Goal: Task Accomplishment & Management: Use online tool/utility

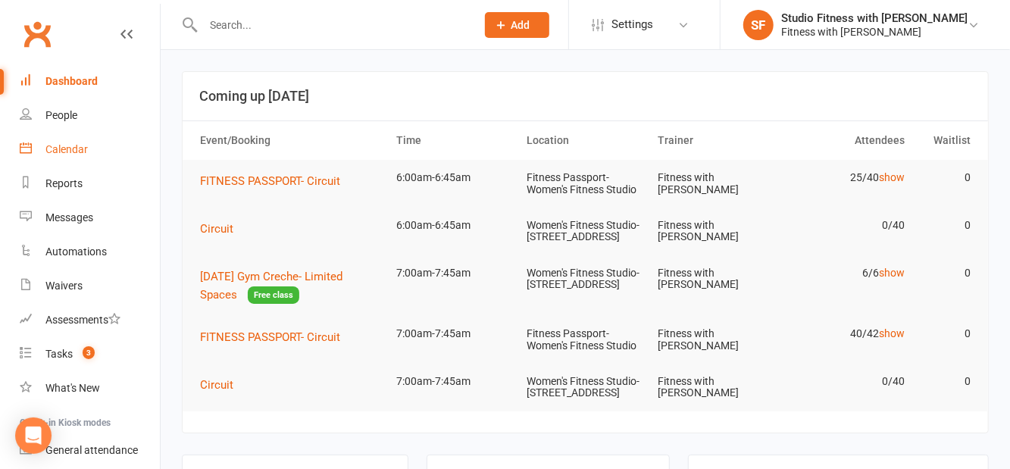
click at [97, 150] on link "Calendar" at bounding box center [90, 150] width 140 height 34
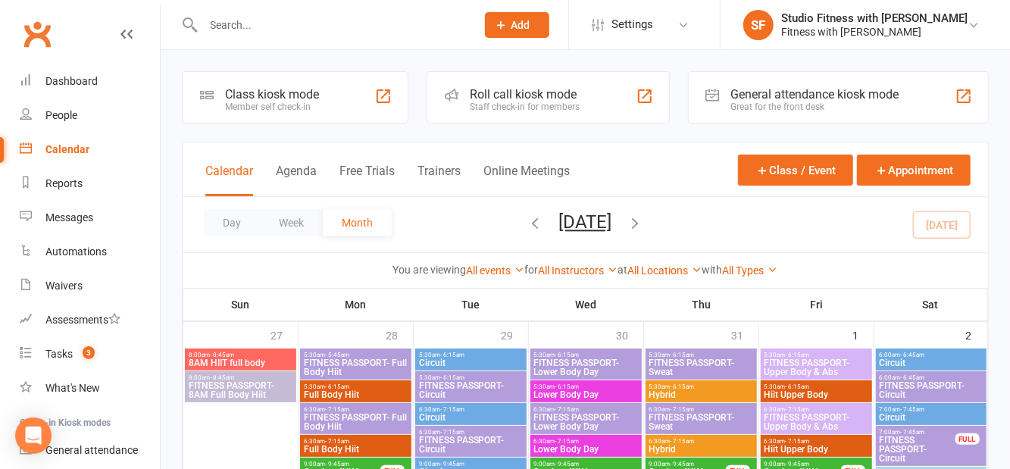
click at [350, 83] on div "Class kiosk mode Member self check-in" at bounding box center [295, 97] width 226 height 52
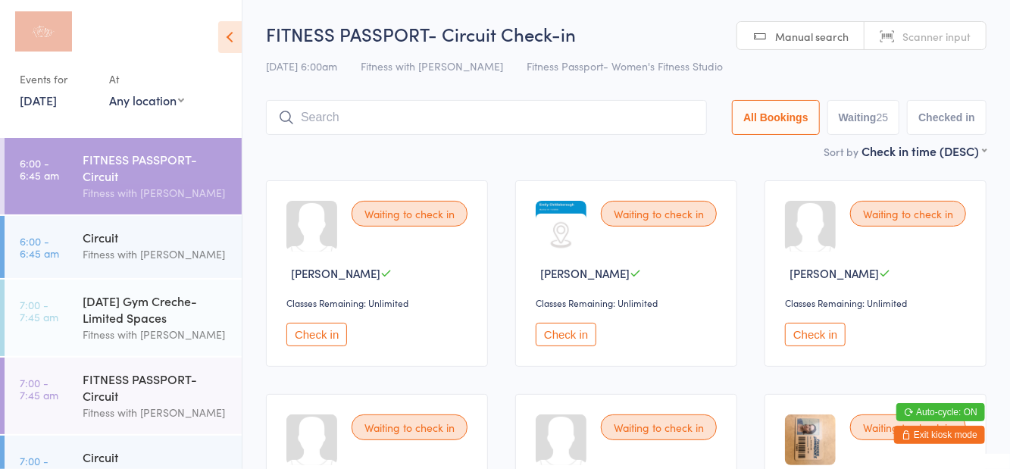
click at [173, 106] on select "Any location Women's Fitness Studio- [STREET_ADDRESS], [GEOGRAPHIC_DATA] Fitnes…" at bounding box center [146, 100] width 75 height 17
select select "1"
click at [109, 92] on select "Any location Women's Fitness Studio- [STREET_ADDRESS], [GEOGRAPHIC_DATA] Fitnes…" at bounding box center [146, 100] width 75 height 17
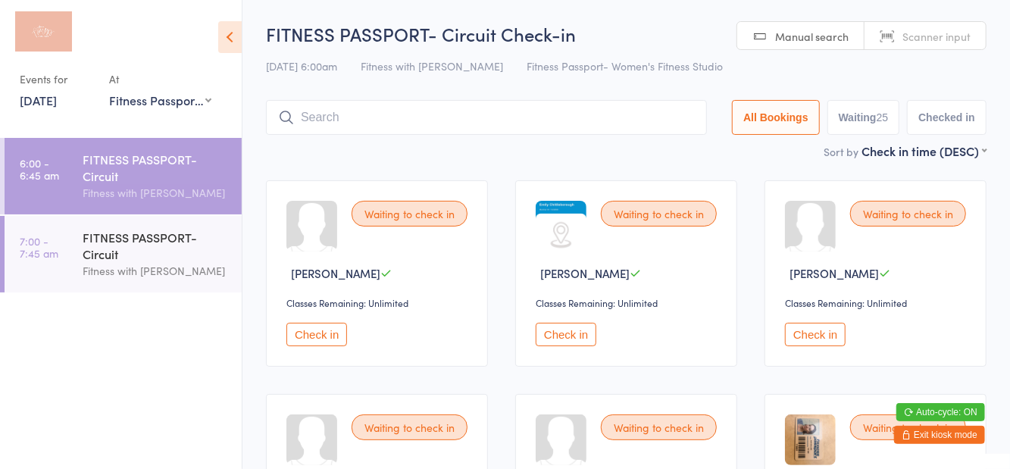
click at [231, 42] on icon at bounding box center [229, 37] width 23 height 32
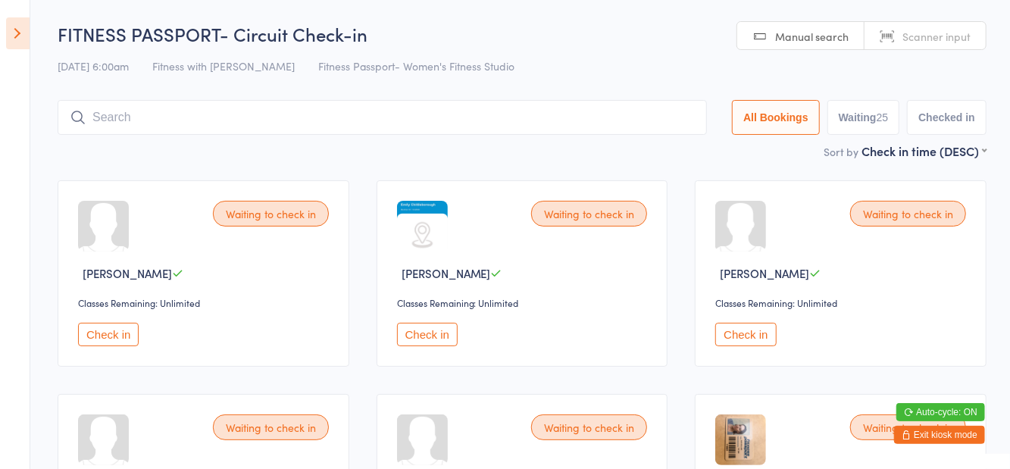
click at [880, 119] on div "25" at bounding box center [882, 117] width 12 height 12
select select "0"
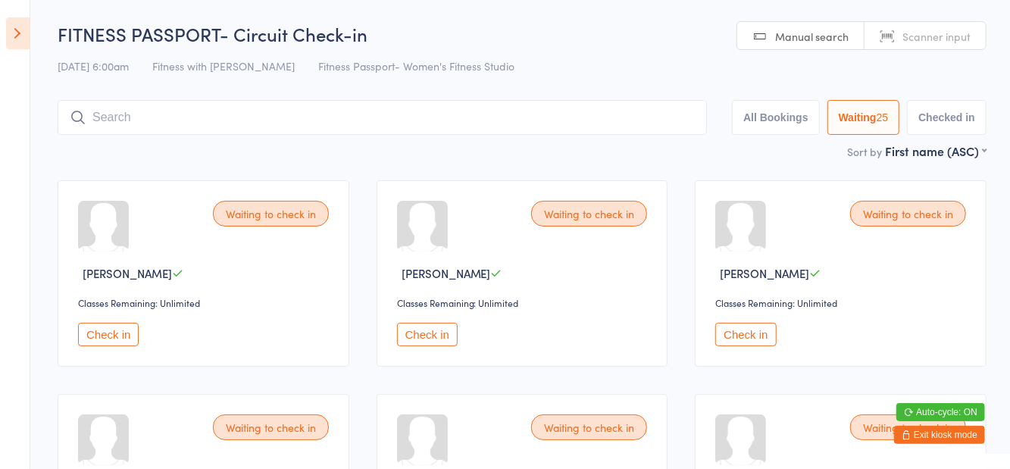
click at [27, 42] on icon at bounding box center [17, 33] width 23 height 32
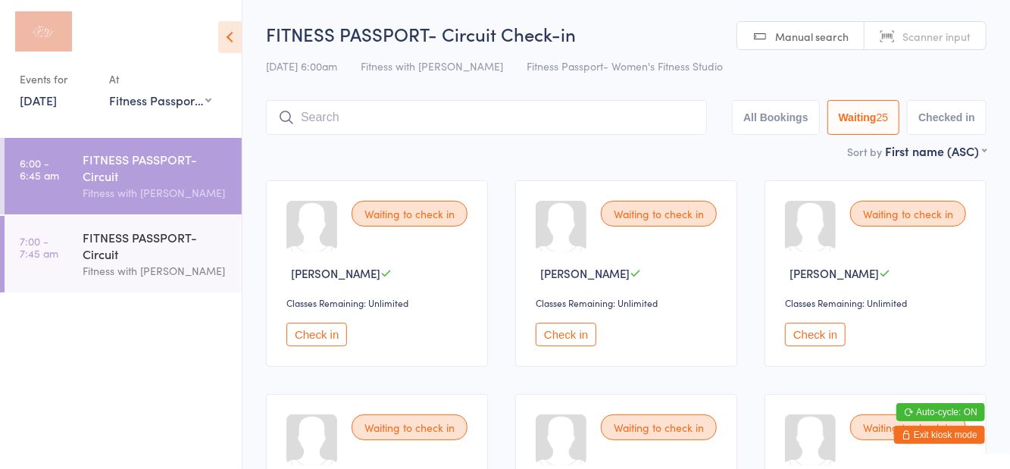
click at [165, 244] on div "FITNESS PASSPORT- Circuit" at bounding box center [156, 245] width 146 height 33
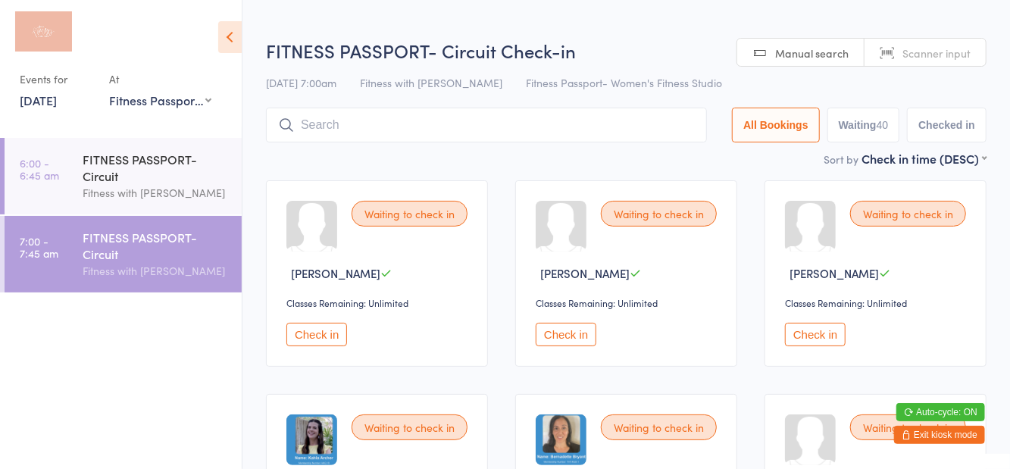
click at [185, 162] on div "FITNESS PASSPORT- Circuit" at bounding box center [156, 167] width 146 height 33
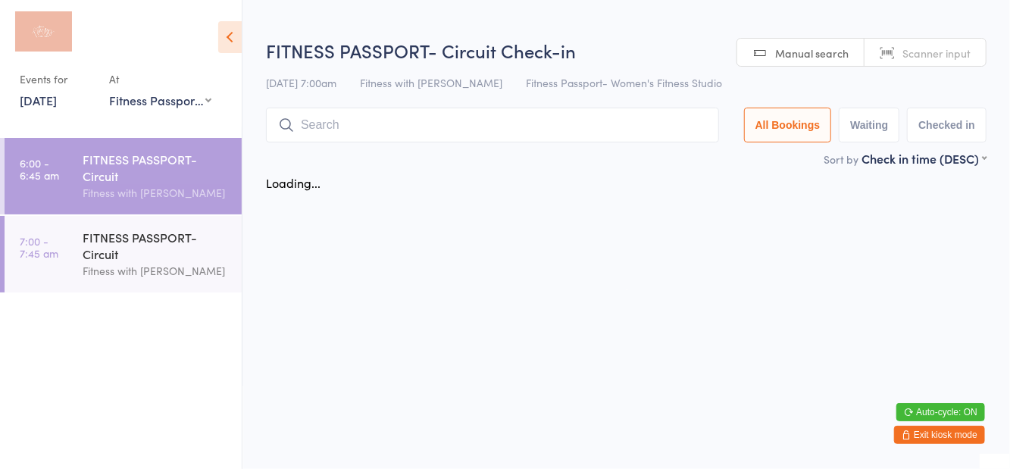
click at [218, 44] on icon at bounding box center [229, 37] width 23 height 32
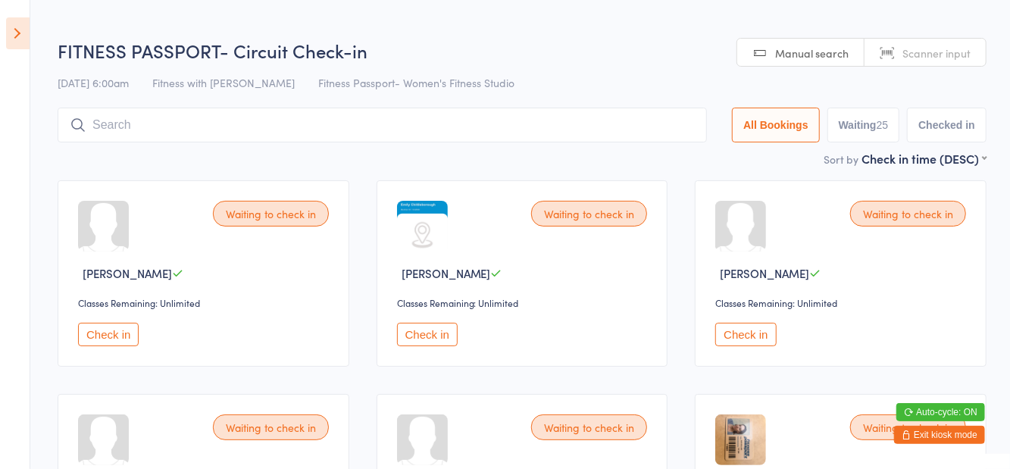
click at [848, 135] on button "Waiting 25" at bounding box center [863, 125] width 73 height 35
select select "0"
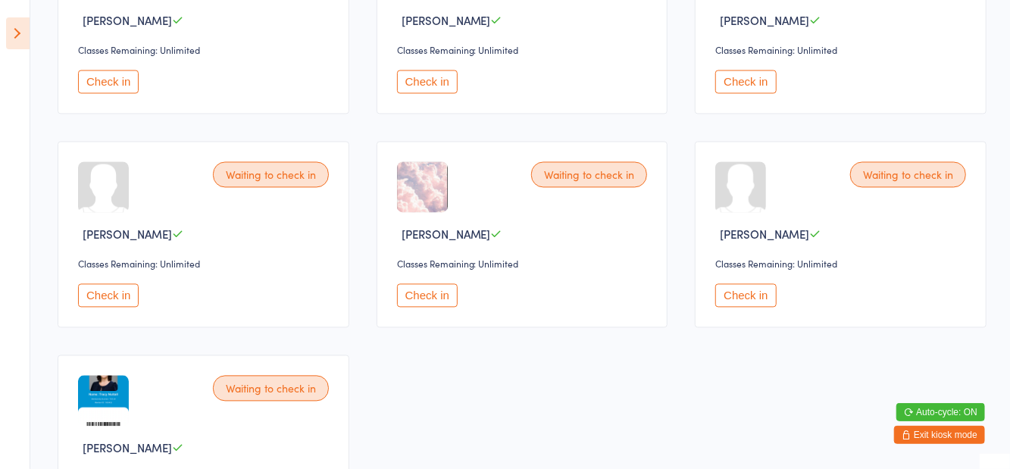
scroll to position [1427, 0]
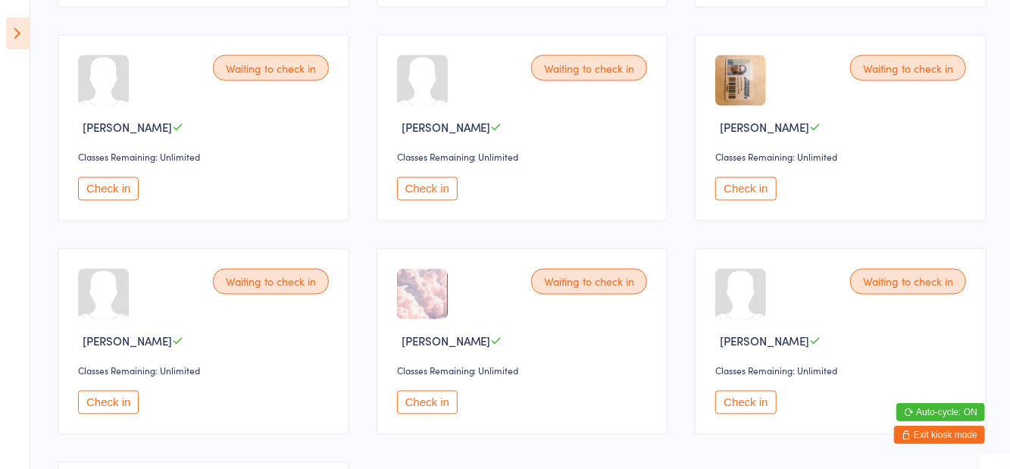
click at [753, 395] on button "Check in" at bounding box center [745, 402] width 61 height 23
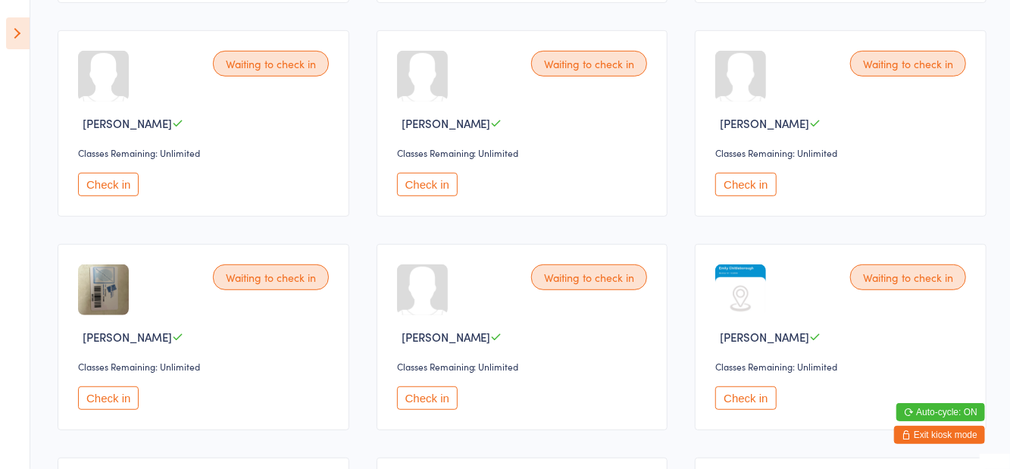
scroll to position [367, 0]
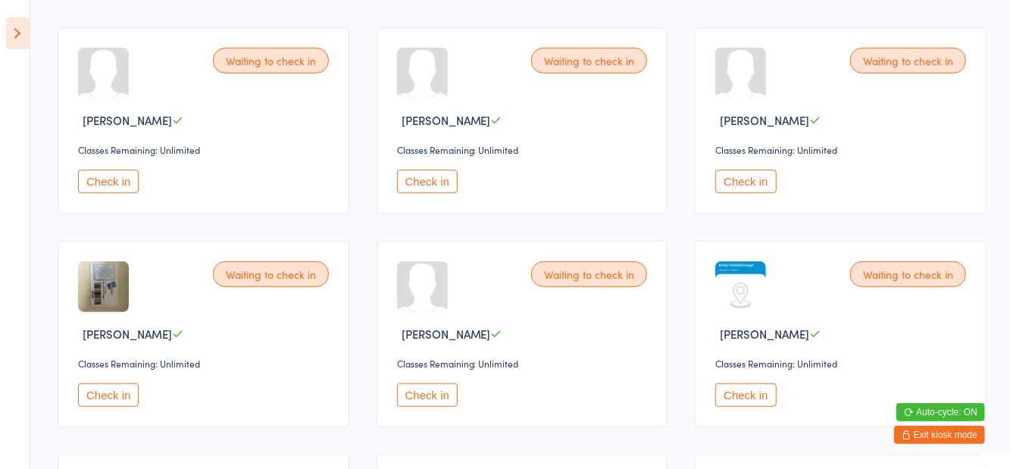
click at [435, 191] on button "Check in" at bounding box center [427, 181] width 61 height 23
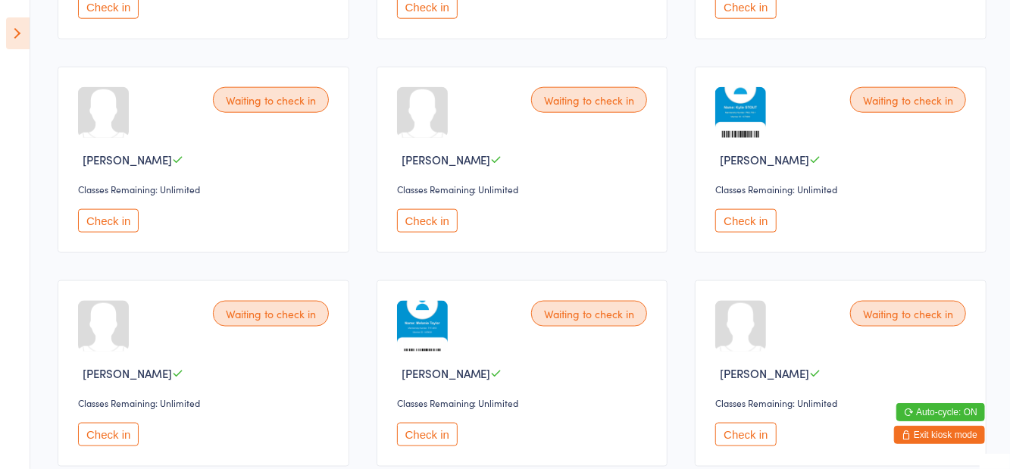
scroll to position [982, 0]
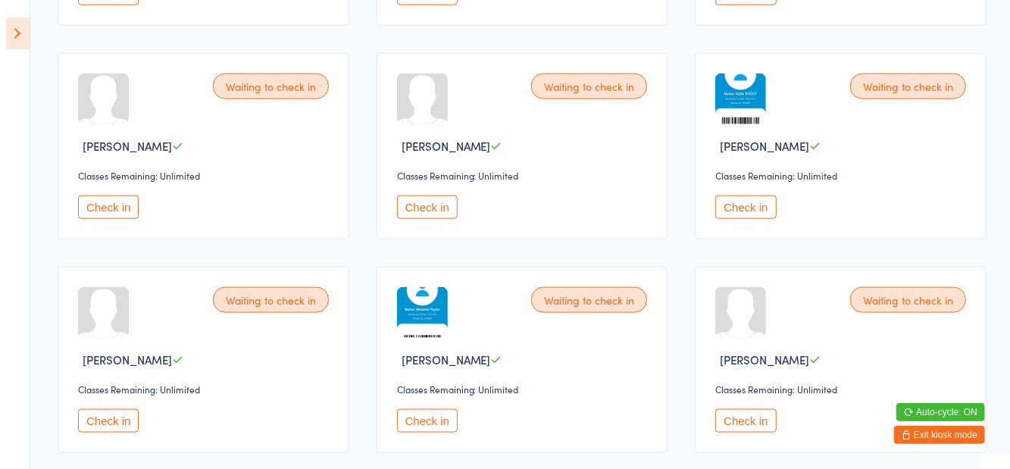
click at [438, 418] on button "Check in" at bounding box center [427, 420] width 61 height 23
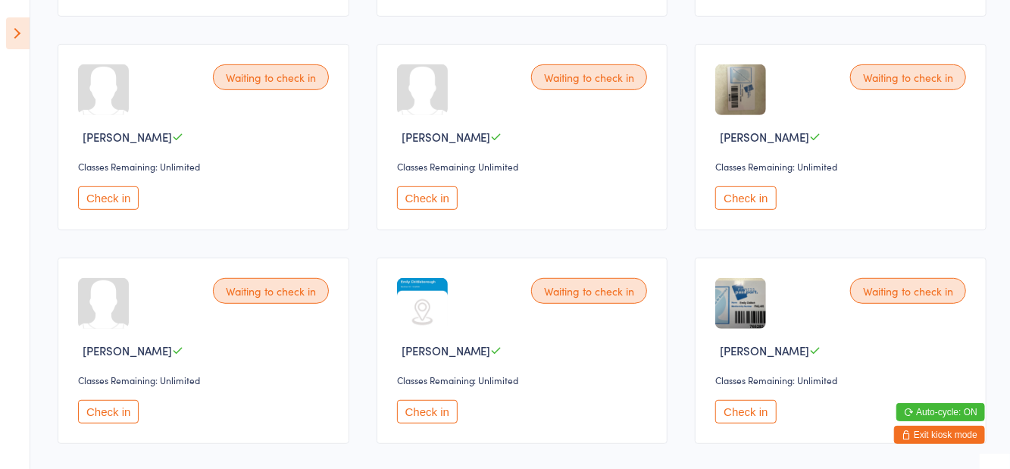
scroll to position [0, 0]
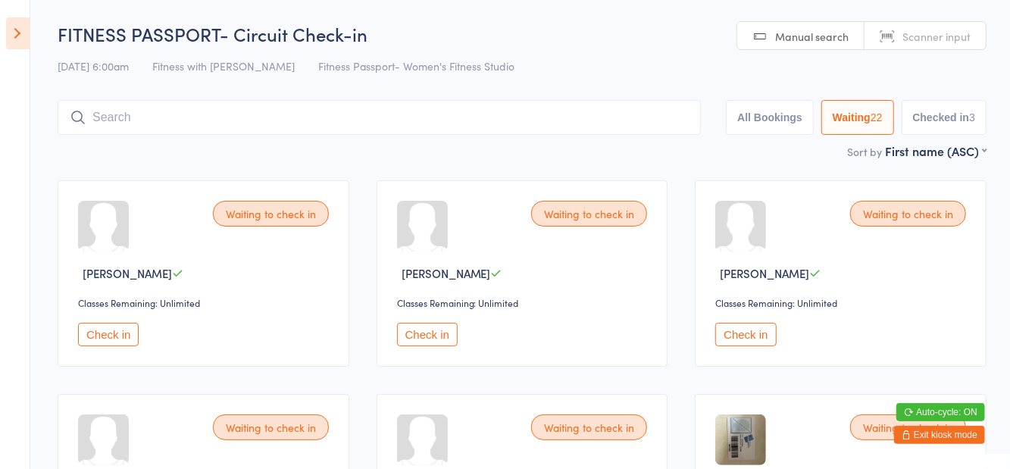
click at [116, 339] on button "Check in" at bounding box center [108, 334] width 61 height 23
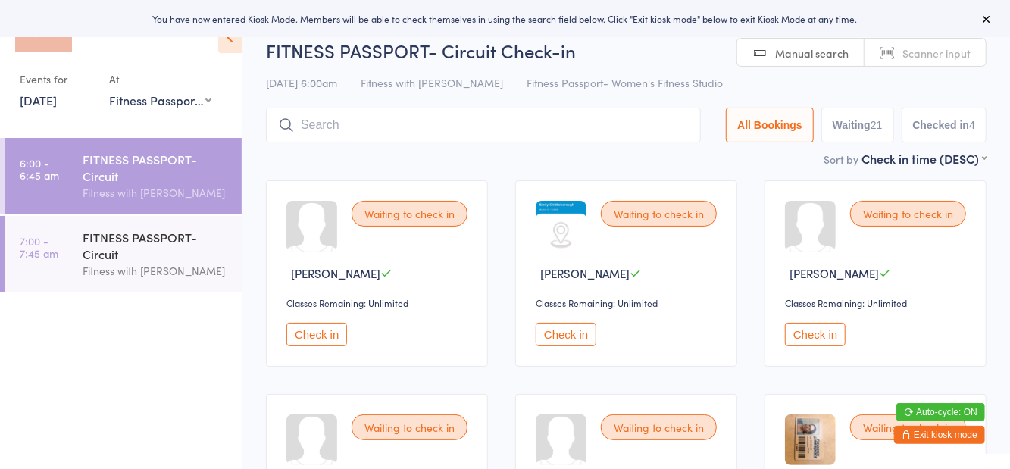
click at [302, 125] on input "search" at bounding box center [483, 125] width 435 height 35
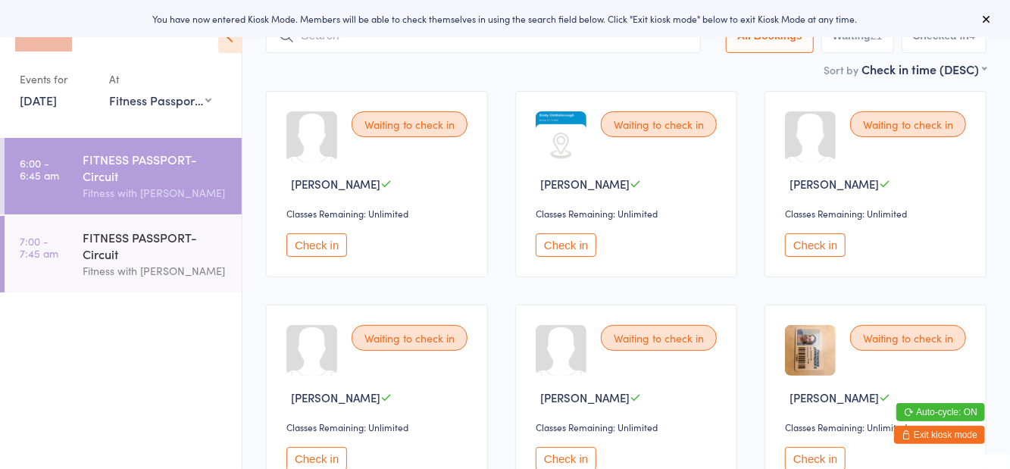
scroll to position [108, 0]
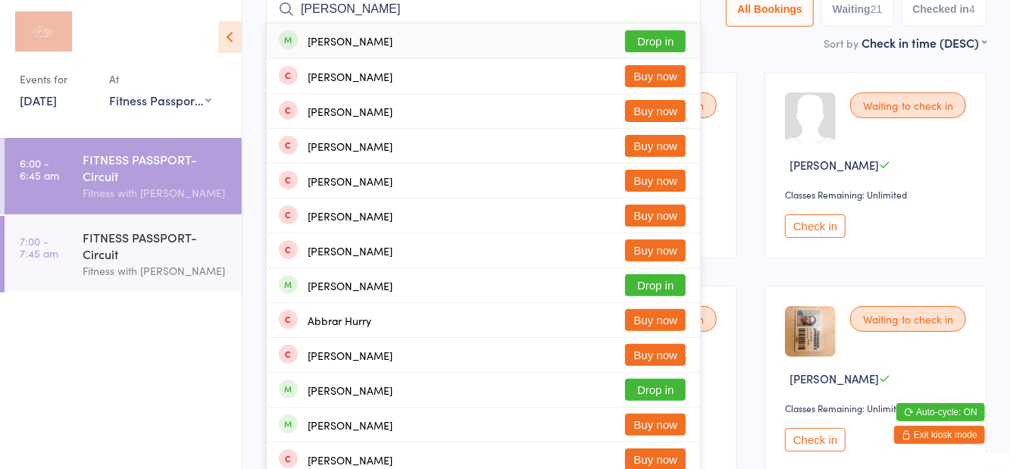
type input "Hurlock"
click at [653, 41] on button "Drop in" at bounding box center [655, 41] width 61 height 22
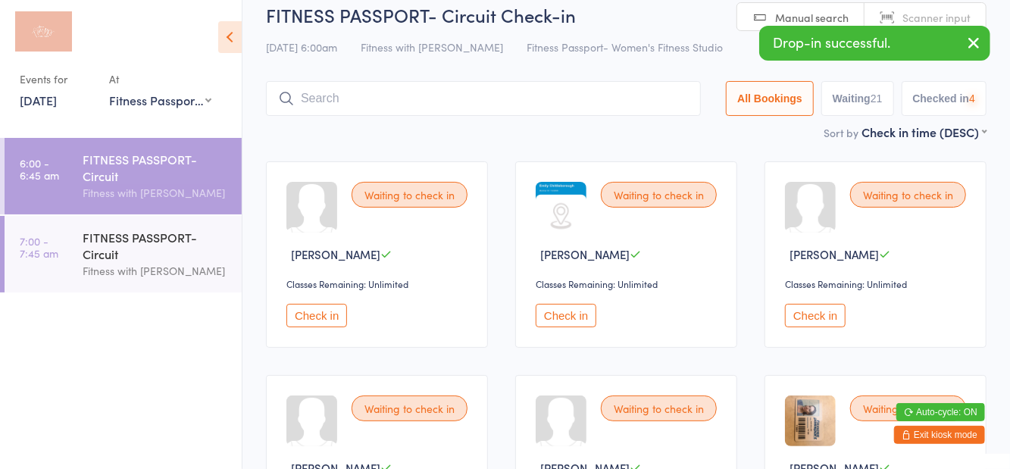
scroll to position [17, 0]
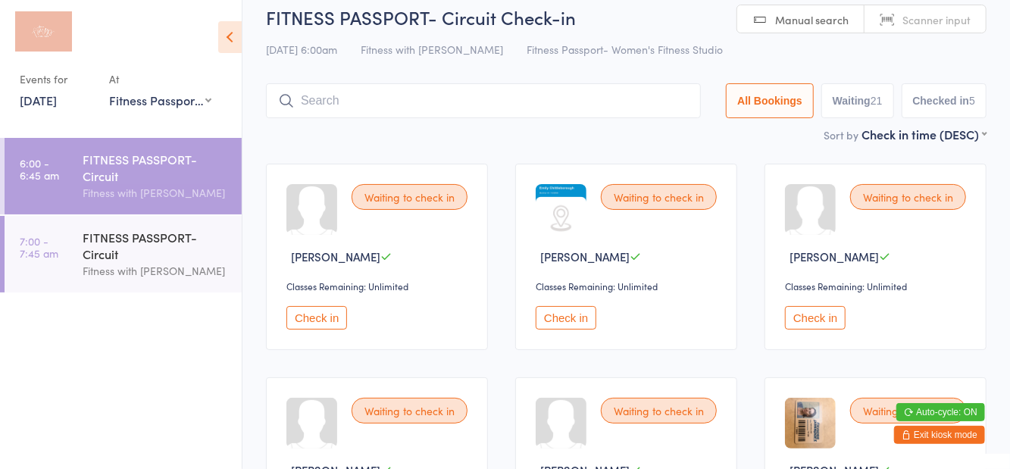
click at [950, 52] on div "16 Aug 6:00am Fitness with Zoe Fitness Passport- Women's Fitness Studio" at bounding box center [626, 49] width 720 height 25
click at [859, 109] on button "Waiting 21" at bounding box center [857, 100] width 73 height 35
select select "0"
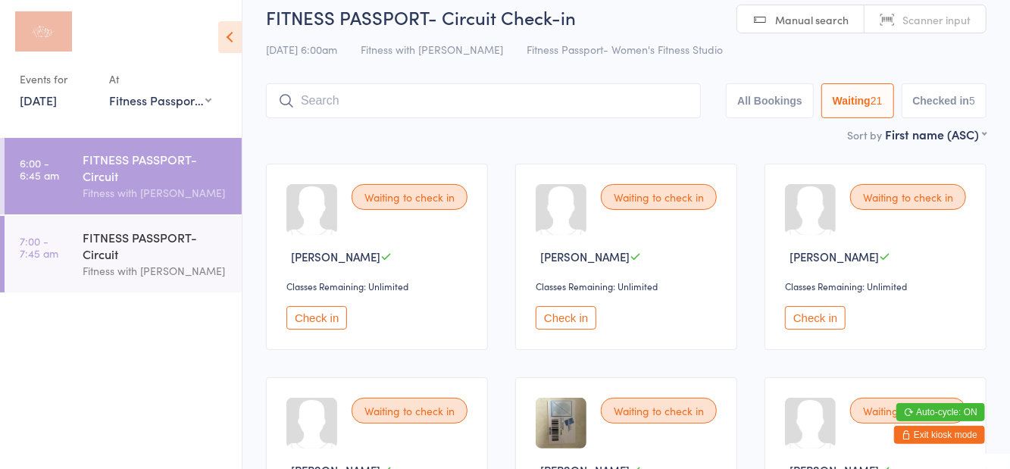
click at [223, 27] on icon at bounding box center [229, 37] width 23 height 32
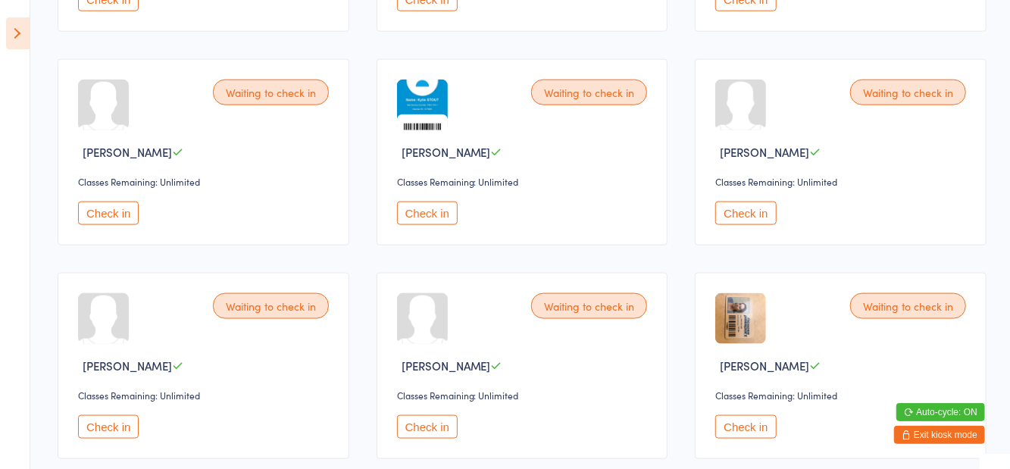
scroll to position [975, 0]
click at [750, 432] on button "Check in" at bounding box center [745, 426] width 61 height 23
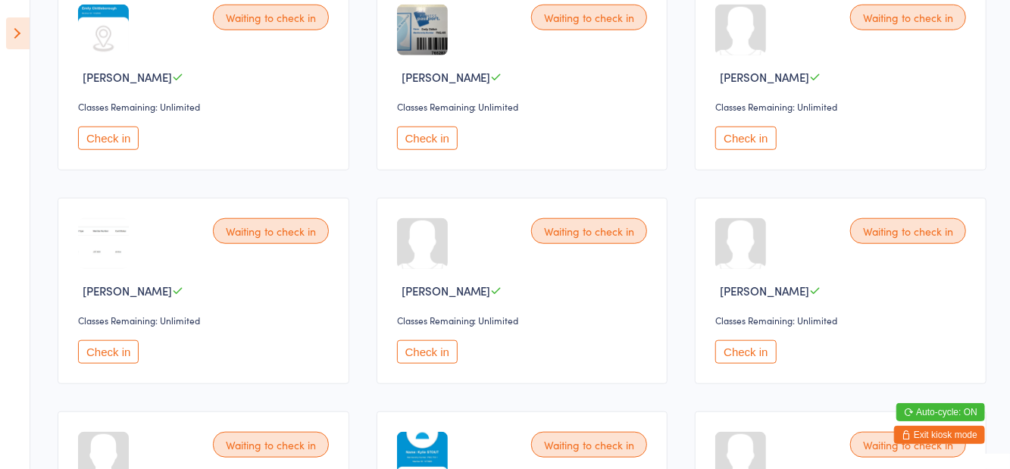
scroll to position [623, 0]
click at [120, 342] on button "Check in" at bounding box center [108, 352] width 61 height 23
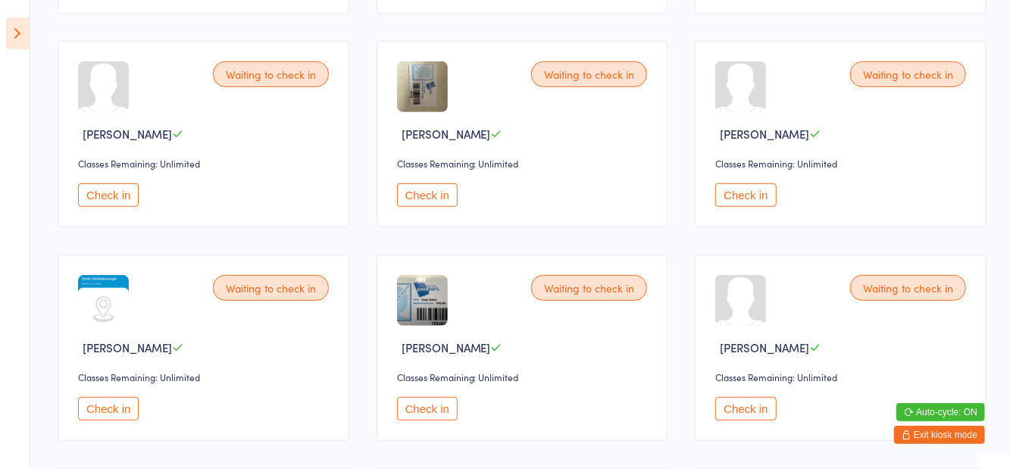
scroll to position [352, 0]
click at [730, 204] on button "Check in" at bounding box center [745, 195] width 61 height 23
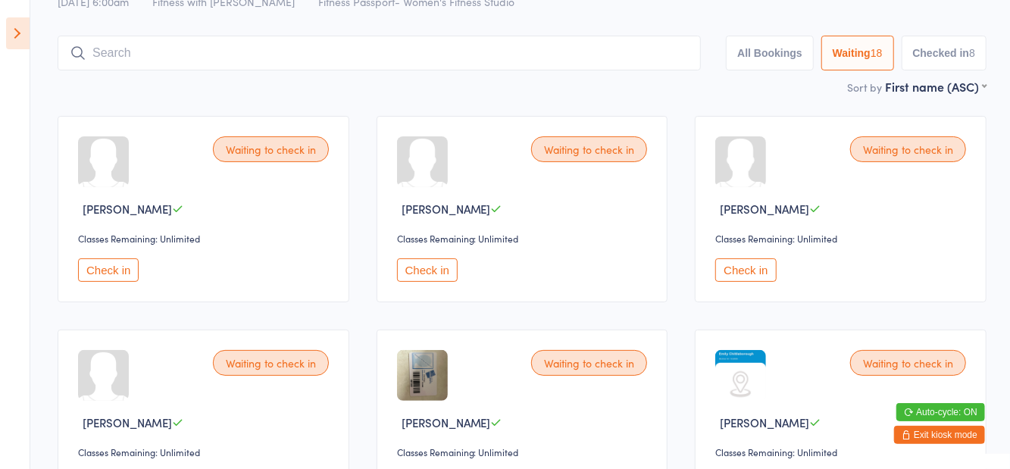
scroll to position [0, 0]
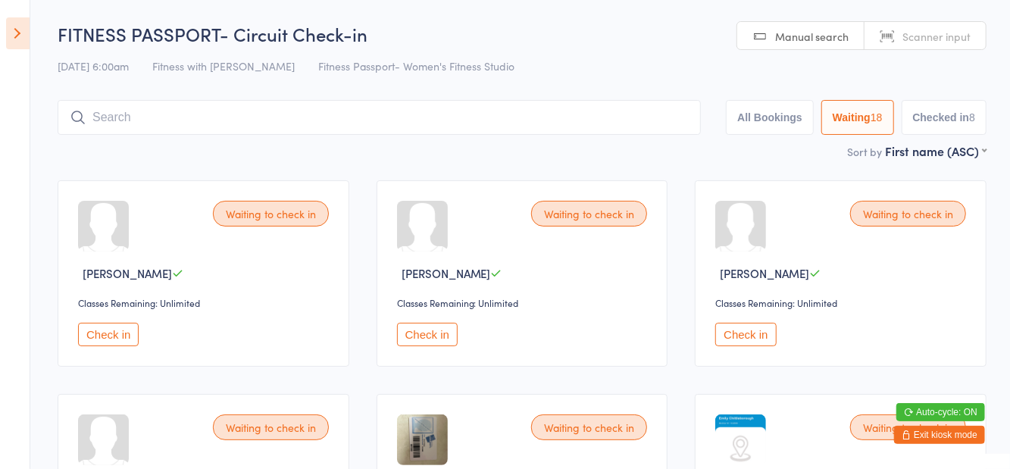
click at [22, 43] on icon at bounding box center [17, 33] width 23 height 32
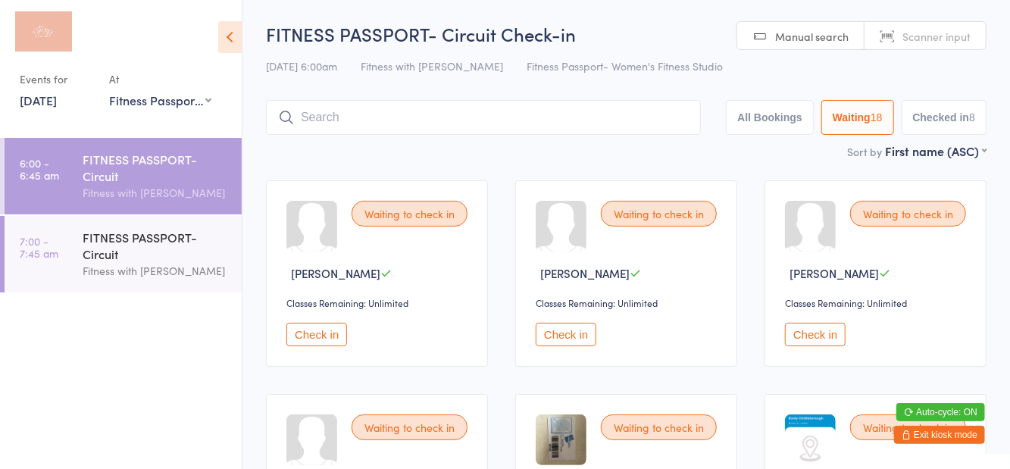
click at [238, 45] on icon at bounding box center [229, 37] width 23 height 32
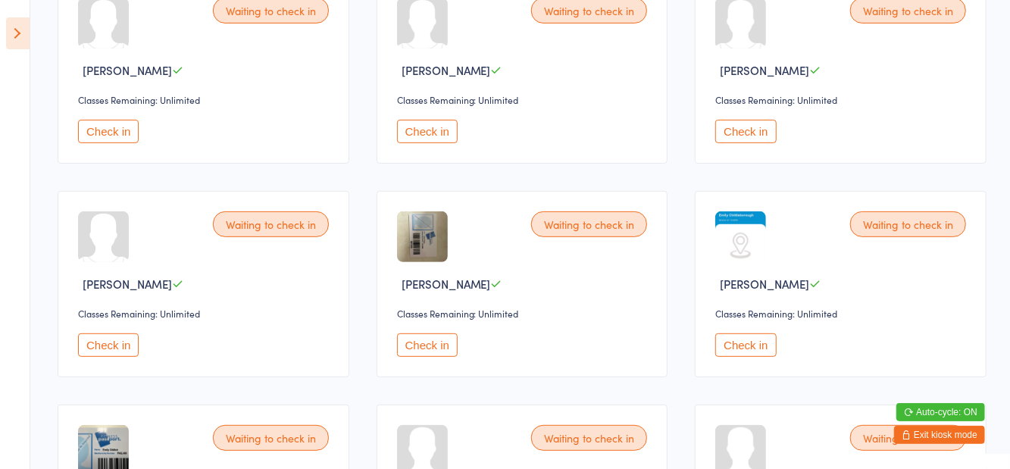
scroll to position [208, 0]
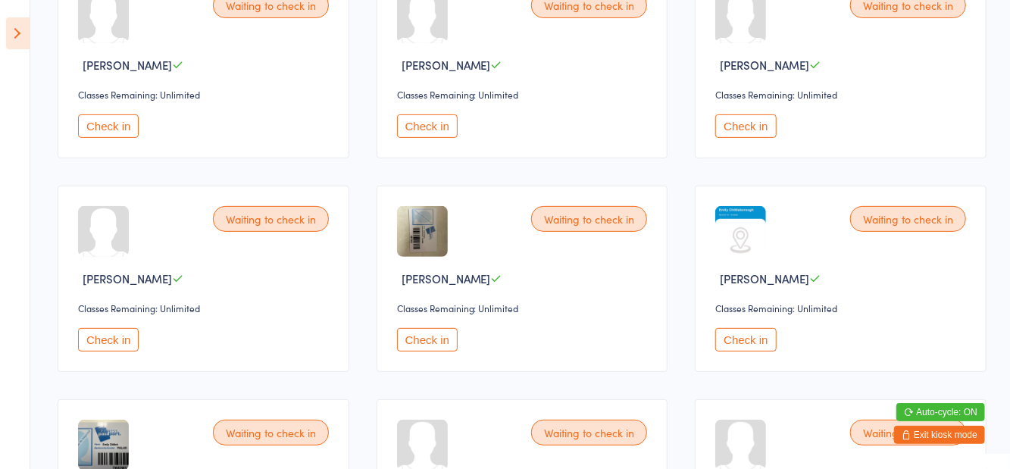
click at [431, 347] on button "Check in" at bounding box center [427, 339] width 61 height 23
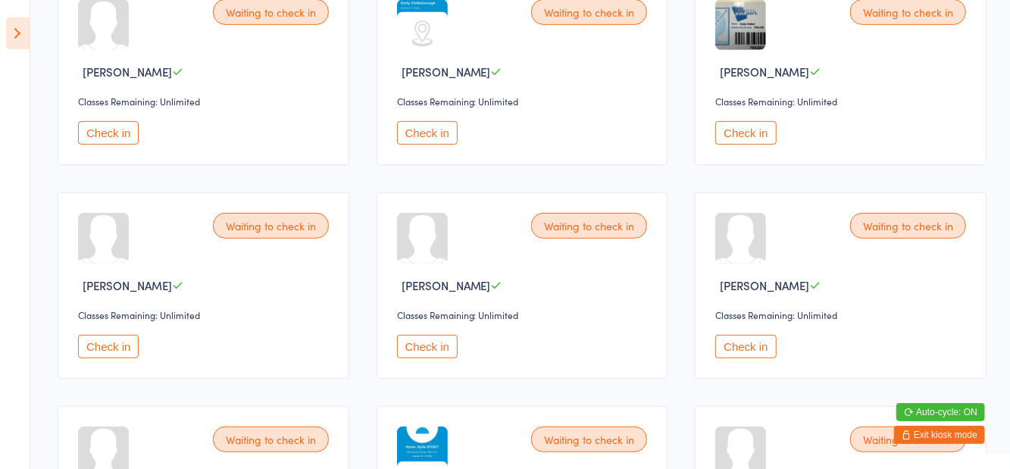
scroll to position [415, 0]
click at [729, 342] on button "Check in" at bounding box center [745, 346] width 61 height 23
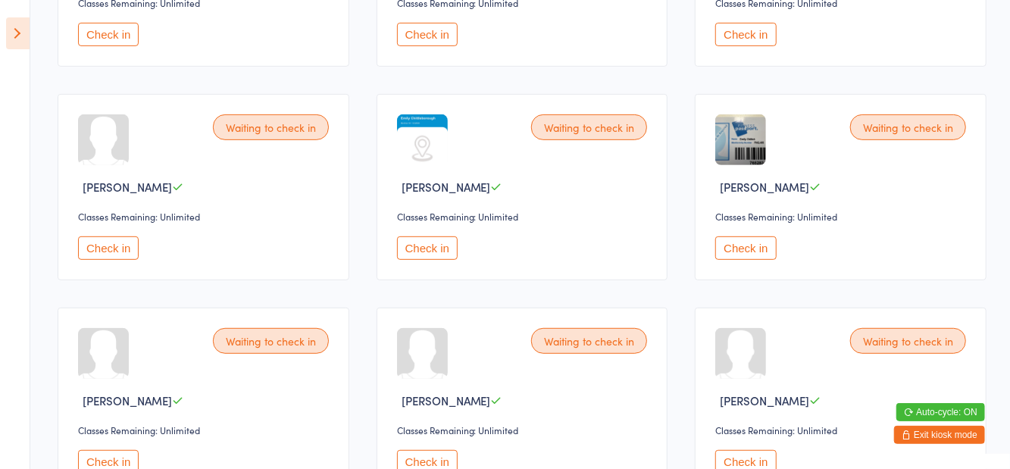
scroll to position [290, 0]
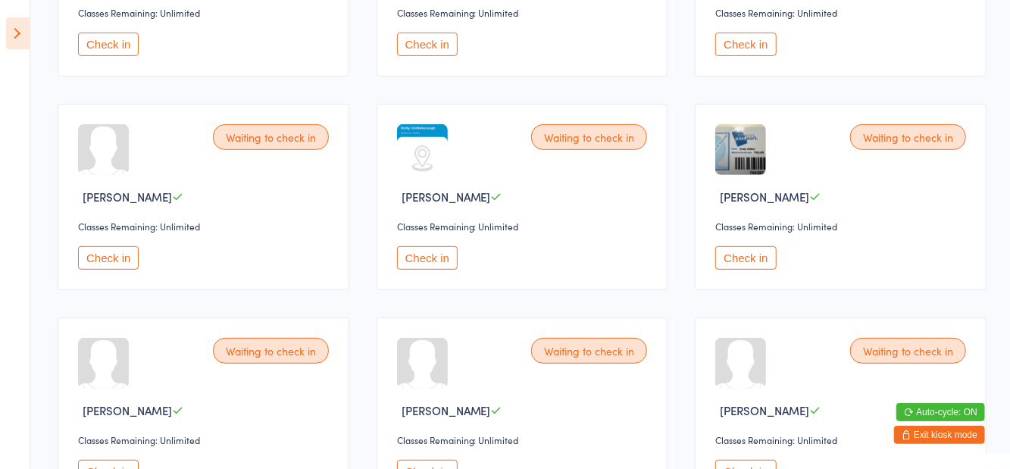
click at [113, 257] on button "Check in" at bounding box center [108, 257] width 61 height 23
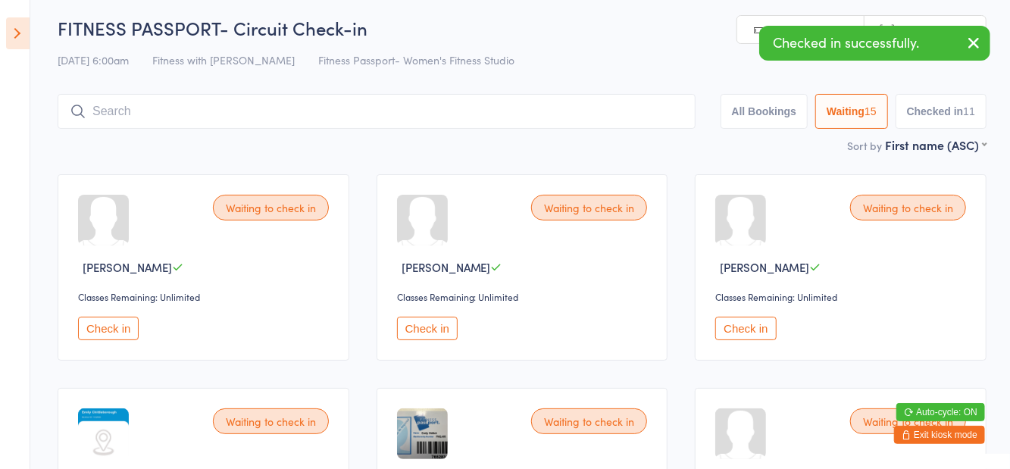
scroll to position [0, 0]
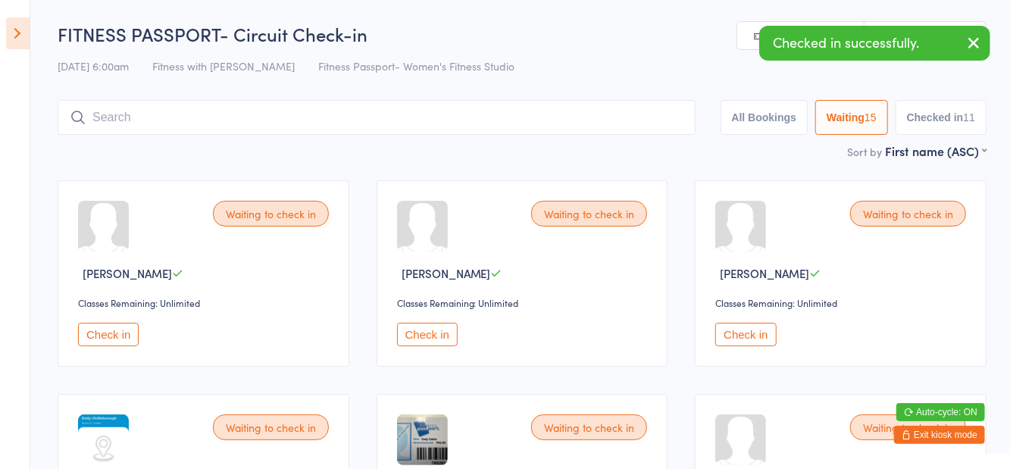
click at [432, 345] on button "Check in" at bounding box center [427, 334] width 61 height 23
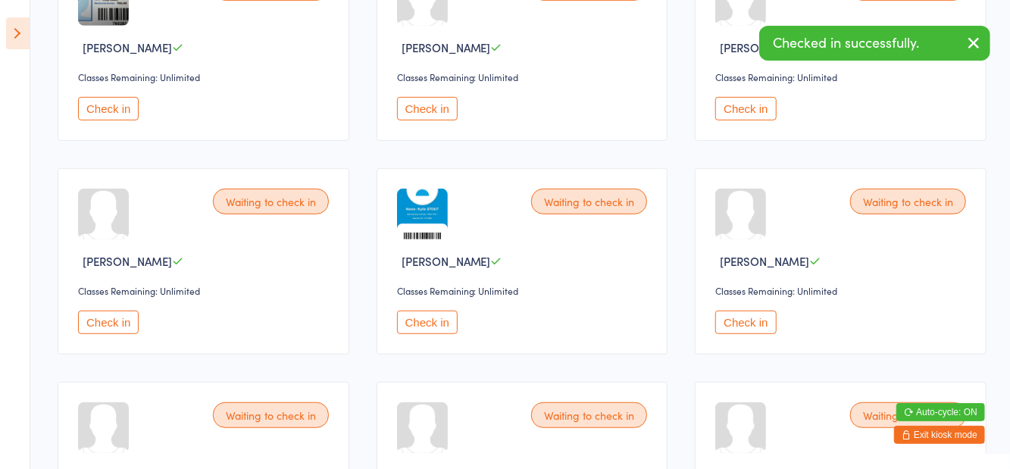
scroll to position [446, 0]
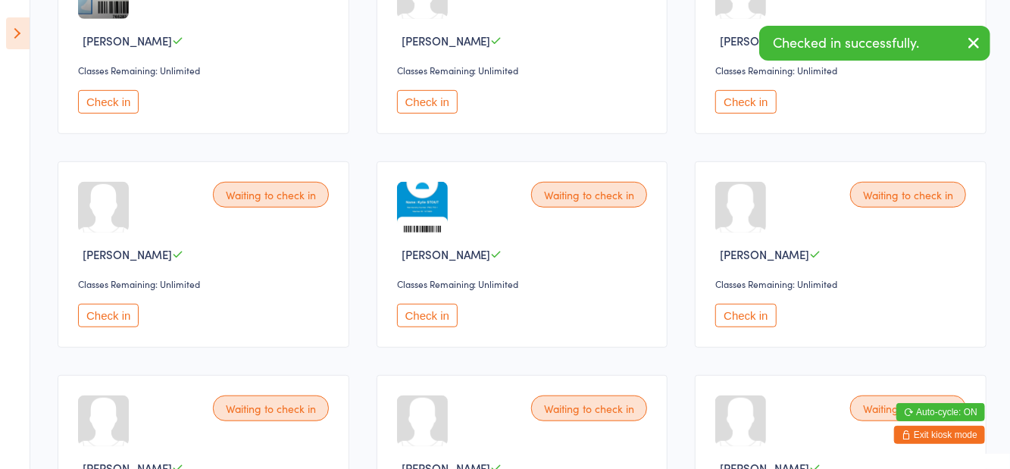
click at [111, 317] on button "Check in" at bounding box center [108, 315] width 61 height 23
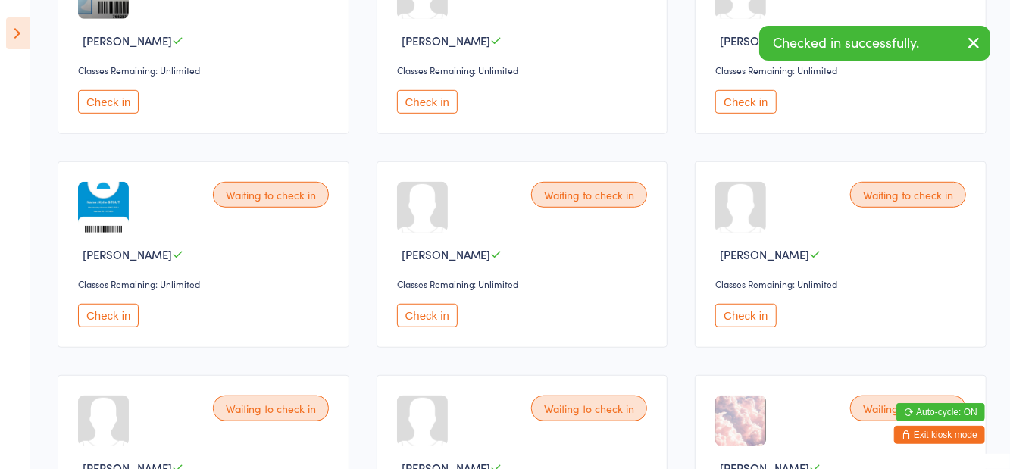
click at [737, 306] on button "Check in" at bounding box center [745, 315] width 61 height 23
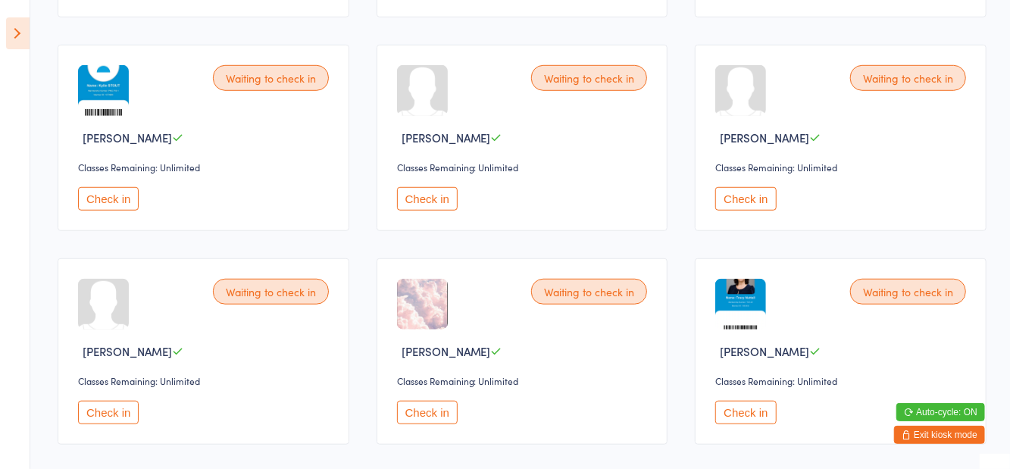
scroll to position [559, 0]
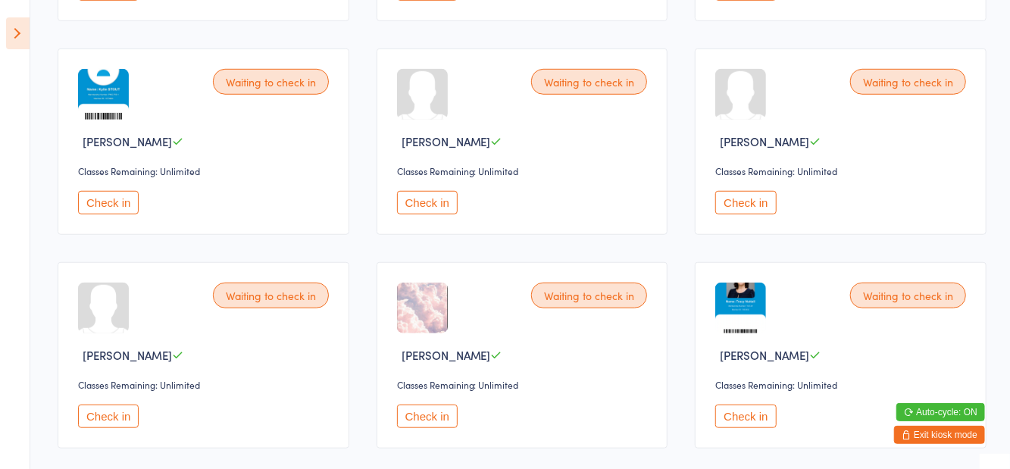
click at [427, 412] on button "Check in" at bounding box center [427, 415] width 61 height 23
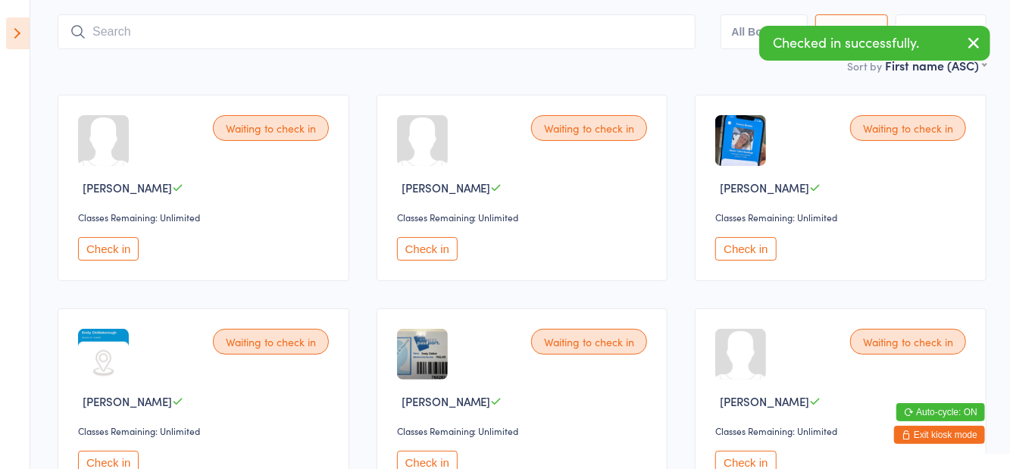
scroll to position [84, 0]
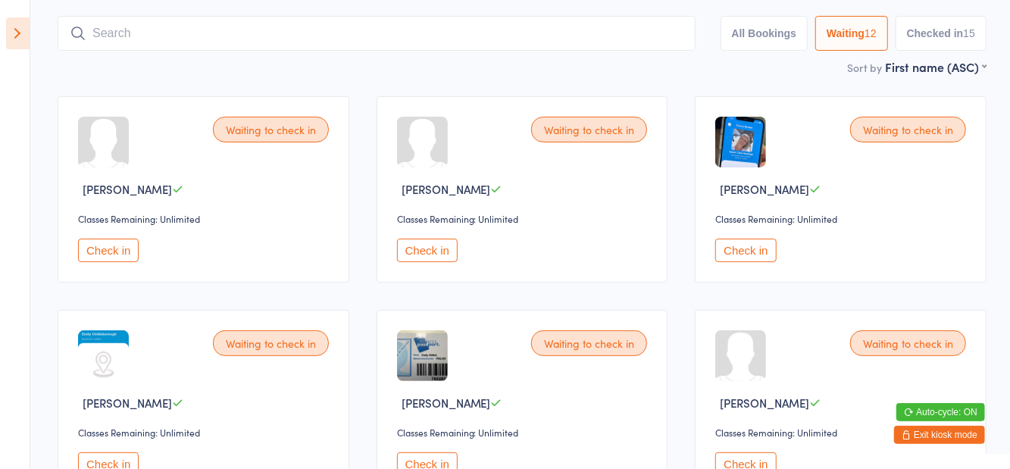
click at [750, 242] on button "Check in" at bounding box center [745, 250] width 61 height 23
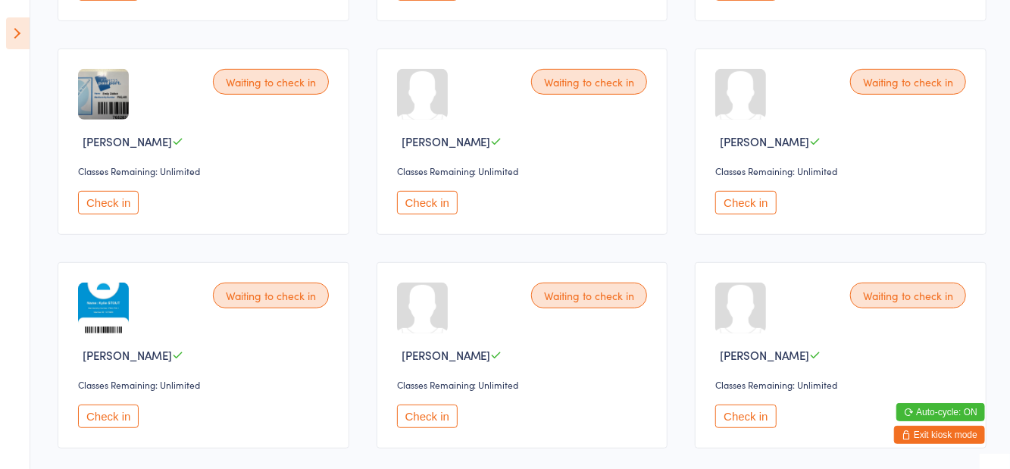
scroll to position [347, 0]
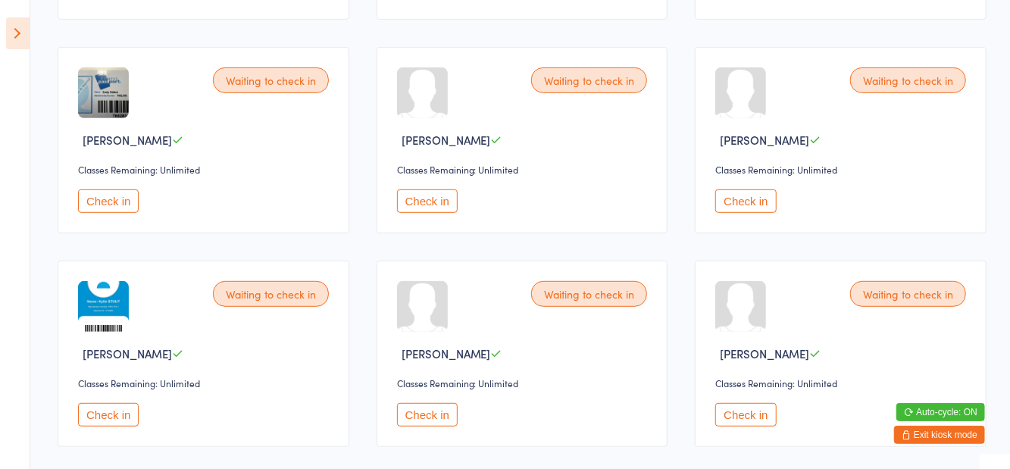
click at [745, 421] on button "Check in" at bounding box center [745, 414] width 61 height 23
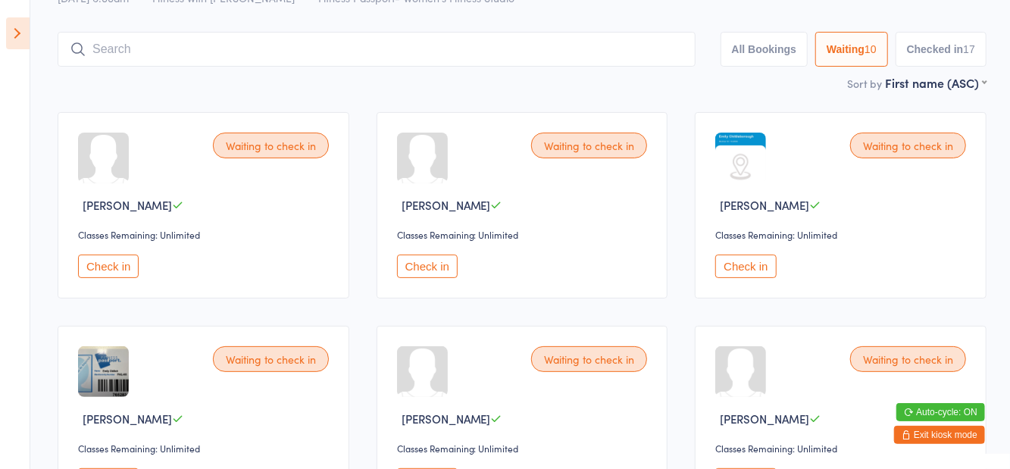
scroll to position [47, 0]
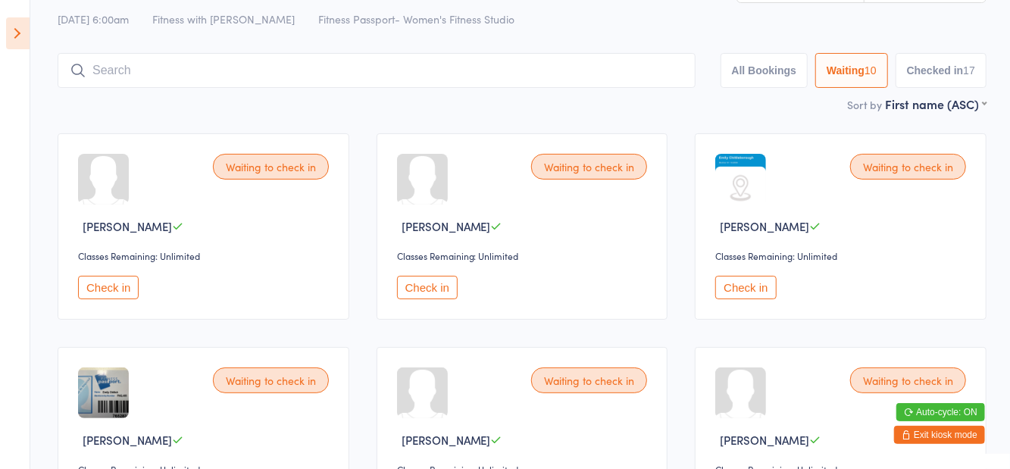
click at [112, 289] on button "Check in" at bounding box center [108, 287] width 61 height 23
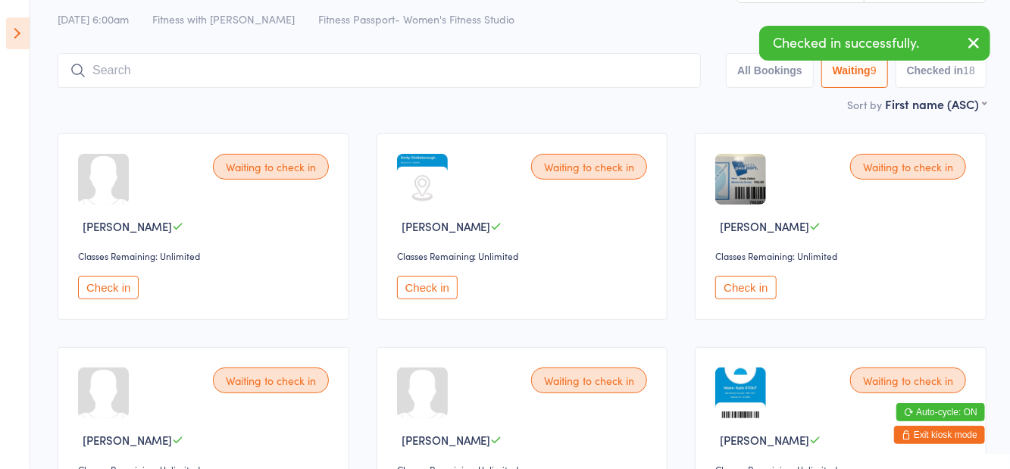
click at [121, 279] on button "Check in" at bounding box center [108, 287] width 61 height 23
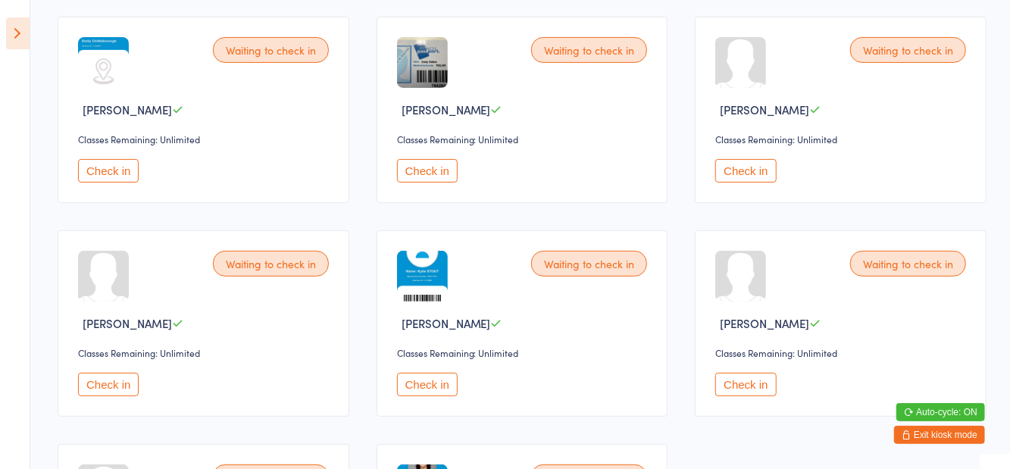
scroll to position [165, 0]
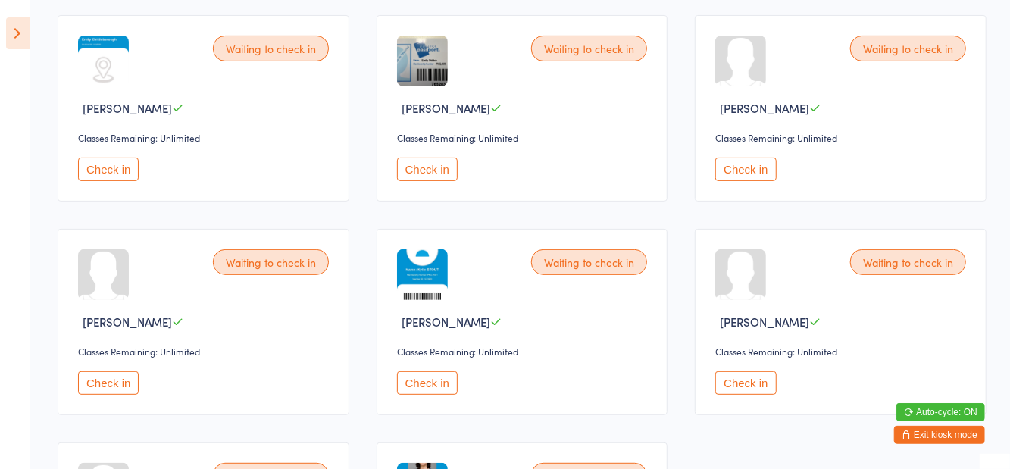
click at [734, 177] on button "Check in" at bounding box center [745, 169] width 61 height 23
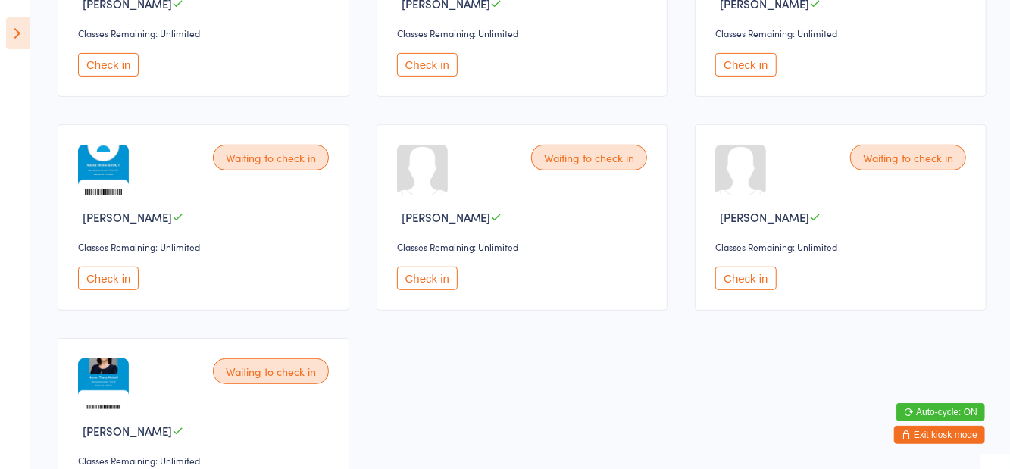
scroll to position [356, 0]
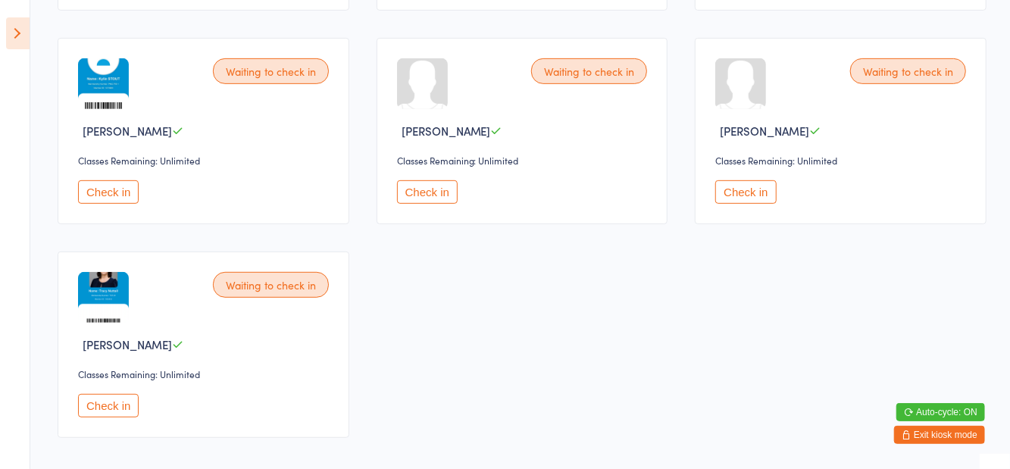
click at [125, 410] on button "Check in" at bounding box center [108, 405] width 61 height 23
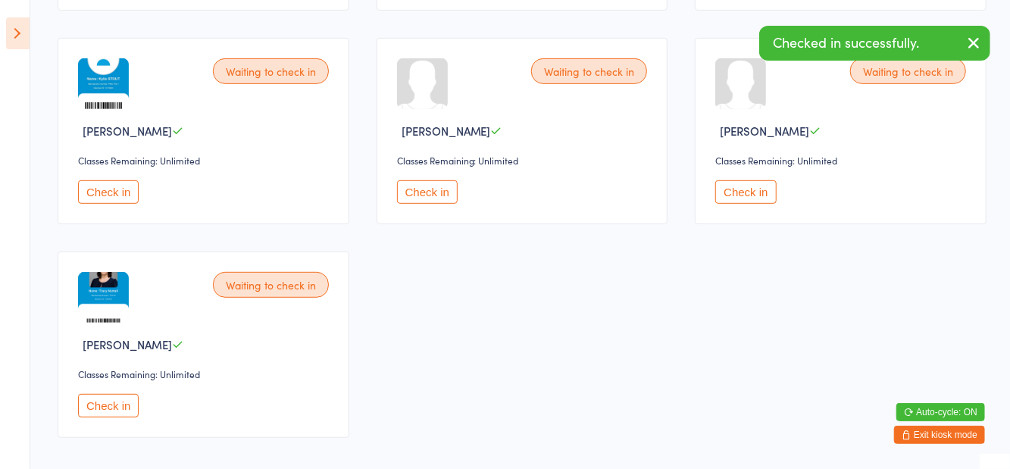
scroll to position [143, 0]
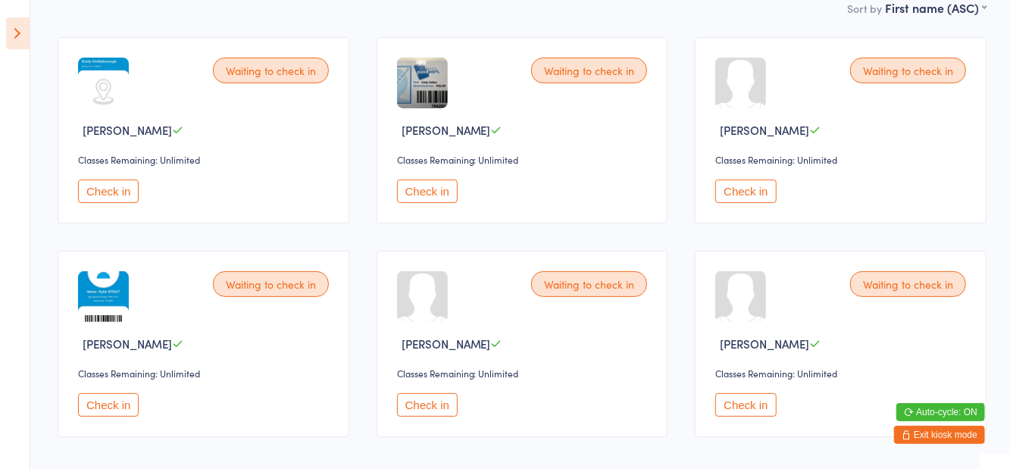
click at [424, 189] on button "Check in" at bounding box center [427, 190] width 61 height 23
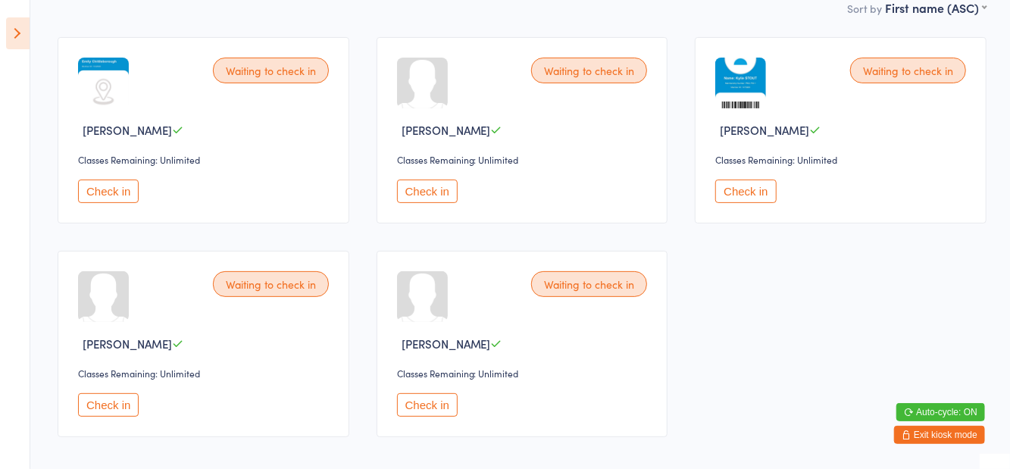
click at [454, 381] on div "Waiting to check in Shu Thong Classes Remaining: Unlimited Check in" at bounding box center [522, 344] width 292 height 186
click at [445, 410] on button "Check in" at bounding box center [427, 404] width 61 height 23
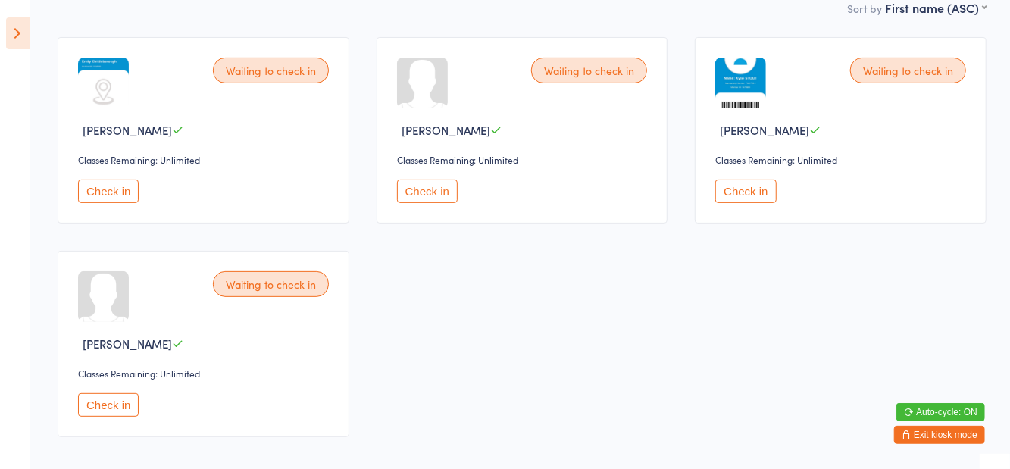
click at [741, 190] on button "Check in" at bounding box center [745, 190] width 61 height 23
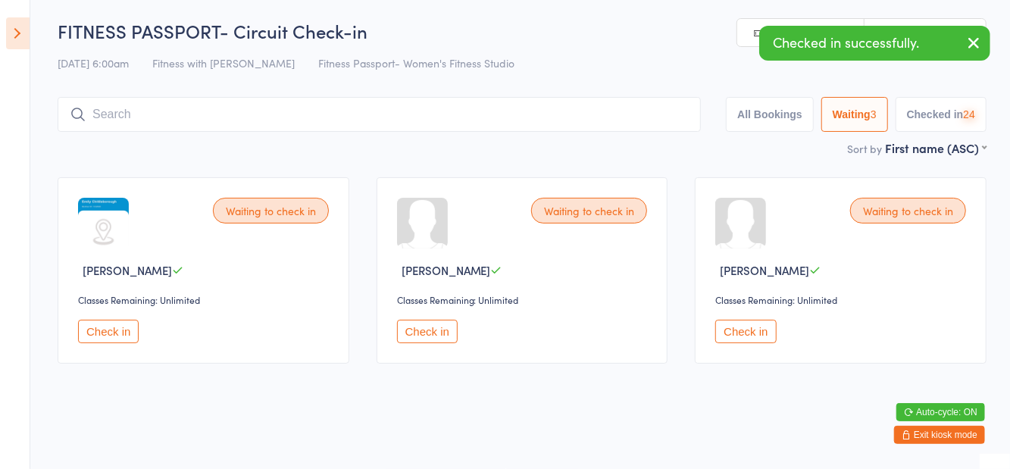
scroll to position [0, 0]
